Goal: Find contact information: Find contact information

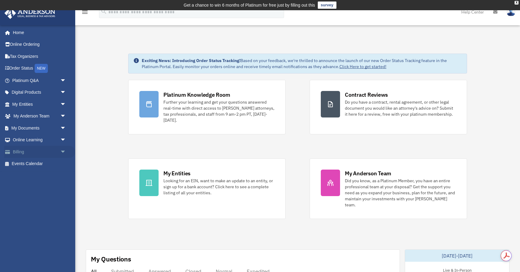
click at [66, 150] on span "arrow_drop_down" at bounding box center [66, 152] width 12 height 12
click at [45, 166] on link "$ Open Invoices" at bounding box center [41, 164] width 67 height 12
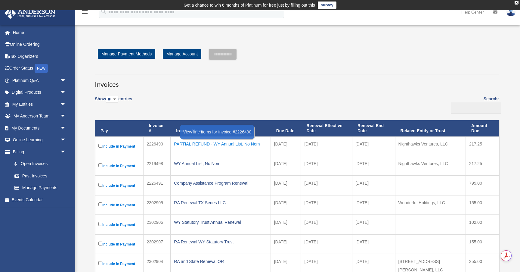
click at [196, 143] on div "PARTIAL REFUND - WY Annual List, No Nom" at bounding box center [220, 144] width 93 height 8
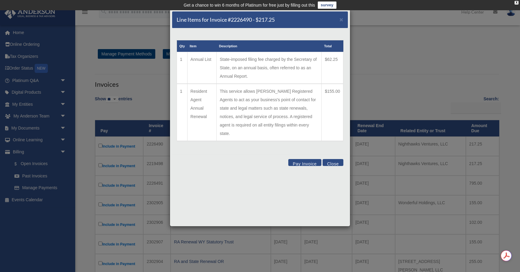
click at [153, 144] on div "Line Items for Invoice #2226490 - $217.25 × Qty Item Description Total 1 Annual…" at bounding box center [260, 136] width 520 height 272
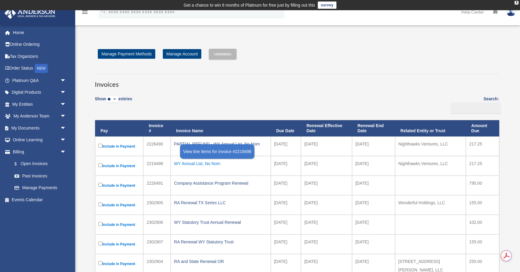
click at [186, 160] on div "WY Annual List, No Nom" at bounding box center [220, 163] width 93 height 8
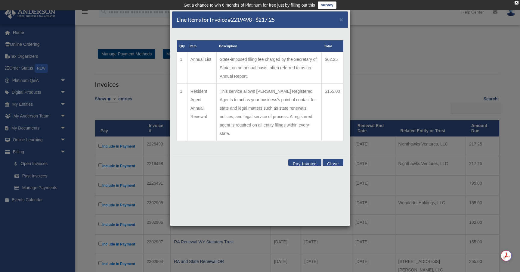
click at [155, 163] on div "Line Items for Invoice #2219498 - $217.25 × Qty Item Description Total 1 Annual…" at bounding box center [260, 136] width 520 height 272
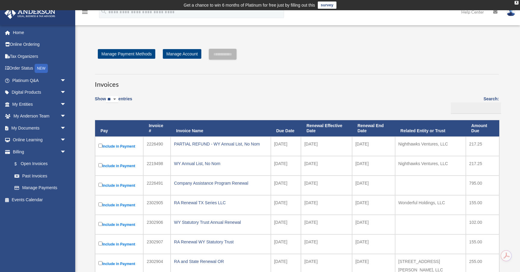
scroll to position [6, 0]
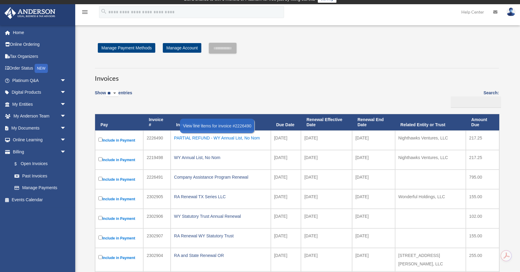
click at [187, 139] on div "PARTIAL REFUND - WY Annual List, No Nom" at bounding box center [220, 138] width 93 height 8
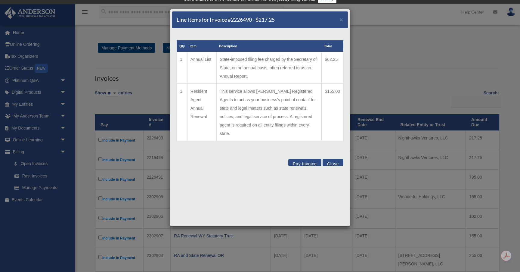
click at [153, 156] on div "Line Items for Invoice #2226490 - $217.25 × Qty Item Description Total 1 Annual…" at bounding box center [260, 136] width 520 height 272
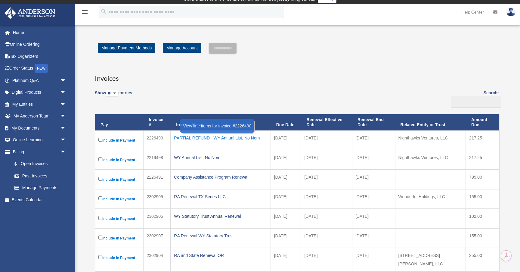
click at [206, 142] on div "PARTIAL REFUND - WY Annual List, No Nom" at bounding box center [220, 138] width 93 height 8
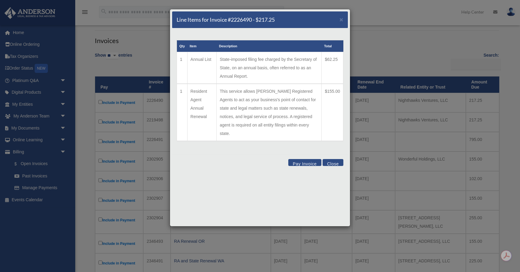
scroll to position [0, 0]
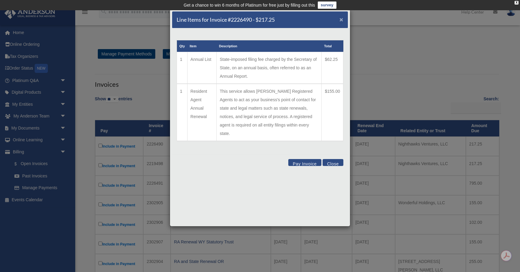
click at [341, 22] on span "×" at bounding box center [341, 19] width 4 height 7
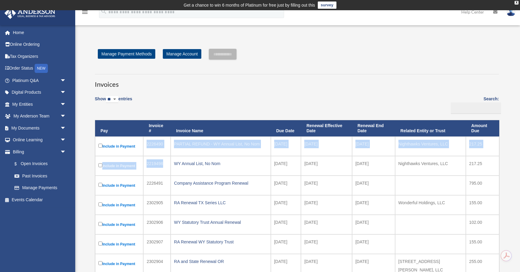
drag, startPoint x: 164, startPoint y: 162, endPoint x: 145, endPoint y: 145, distance: 25.5
click at [145, 145] on tbody "Include in Payment 2226490 PARTIAL REFUND - WY Annual List, No Nom [DATE] [DATE…" at bounding box center [297, 237] width 404 height 203
click at [145, 145] on td "2226490" at bounding box center [156, 146] width 27 height 20
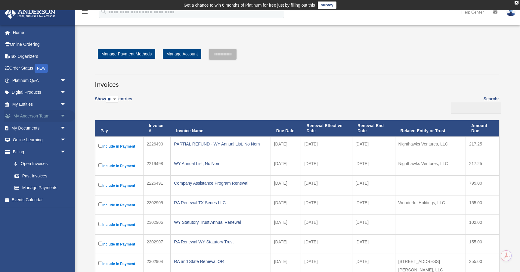
click at [66, 115] on span "arrow_drop_down" at bounding box center [66, 116] width 12 height 12
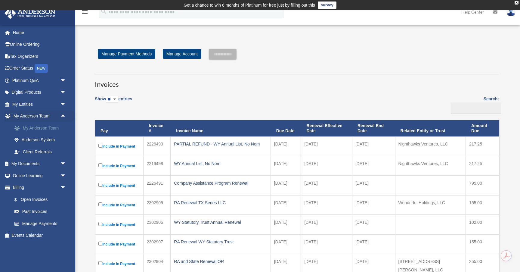
click at [54, 128] on link "My Anderson Team" at bounding box center [41, 128] width 67 height 12
drag, startPoint x: 164, startPoint y: 145, endPoint x: 143, endPoint y: 145, distance: 21.4
click at [143, 145] on td "2226490" at bounding box center [156, 146] width 27 height 20
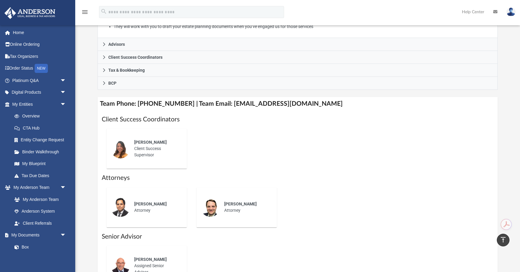
scroll to position [173, 0]
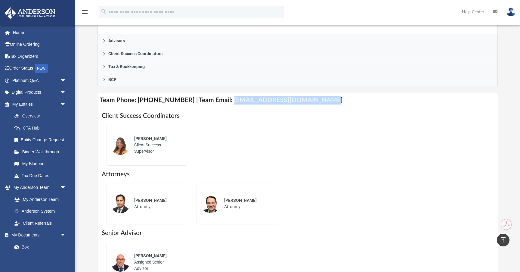
drag, startPoint x: 220, startPoint y: 101, endPoint x: 326, endPoint y: 105, distance: 105.4
click at [326, 105] on h4 "Team Phone: (725) 208-3141 | Team Email: myteam@andersonadvisors.com" at bounding box center [297, 100] width 400 height 14
copy h4 "myteam@andersonadvisors.com"
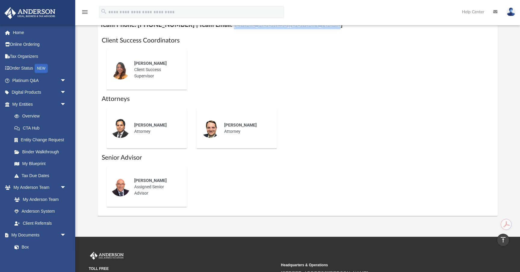
scroll to position [253, 0]
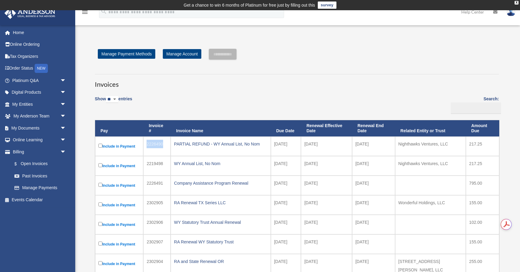
drag, startPoint x: 162, startPoint y: 143, endPoint x: 146, endPoint y: 141, distance: 16.9
click at [146, 141] on td "2226490" at bounding box center [156, 146] width 27 height 20
copy td "2226490"
drag, startPoint x: 163, startPoint y: 164, endPoint x: 146, endPoint y: 164, distance: 17.2
click at [146, 164] on td "2219498" at bounding box center [156, 166] width 27 height 20
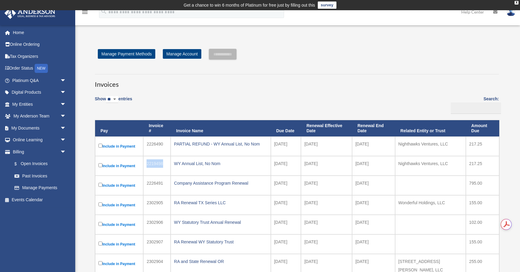
copy td "2219498"
click at [195, 90] on div "Invoices Show ** ** ** *** entries Search: Pay Invoice # Invoice Name Due Date …" at bounding box center [296, 215] width 413 height 292
